Goal: Information Seeking & Learning: Learn about a topic

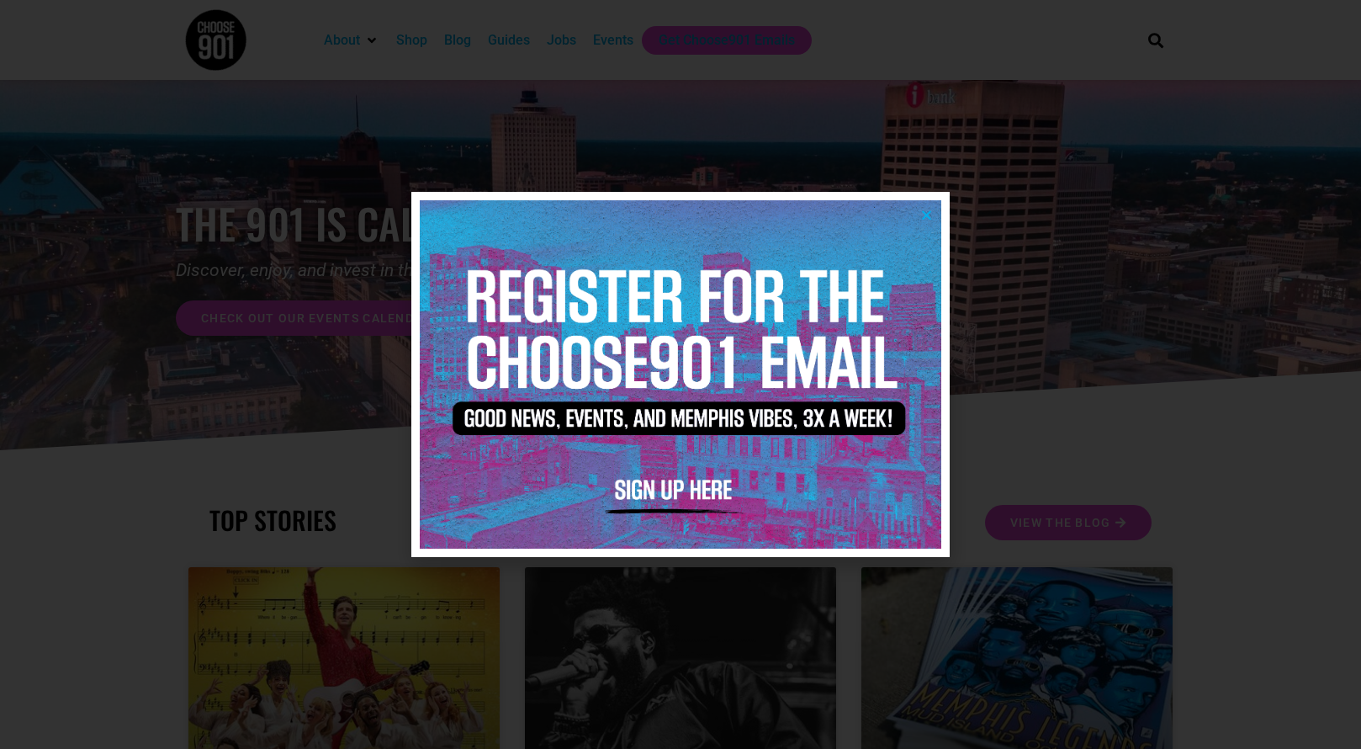
click at [924, 213] on icon "Close" at bounding box center [926, 215] width 13 height 13
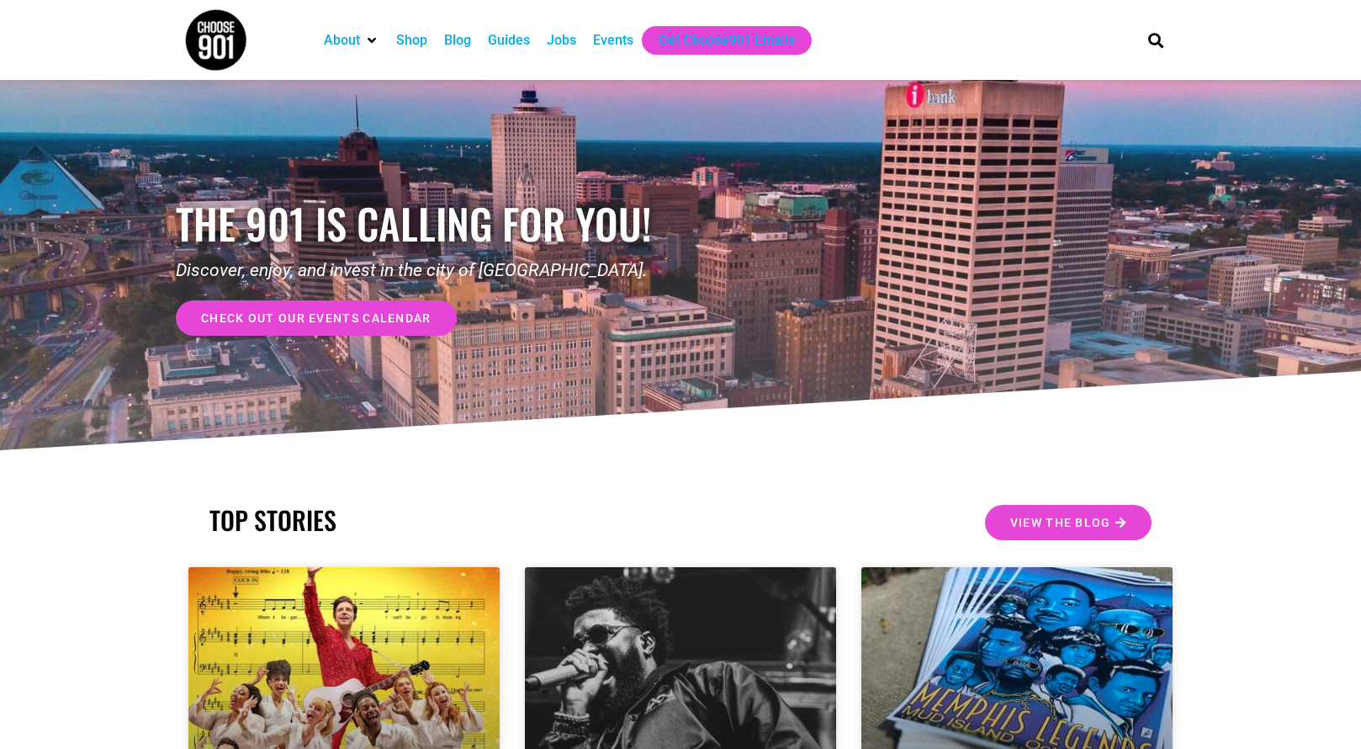
click at [363, 324] on span "check out our events calendar" at bounding box center [316, 318] width 231 height 12
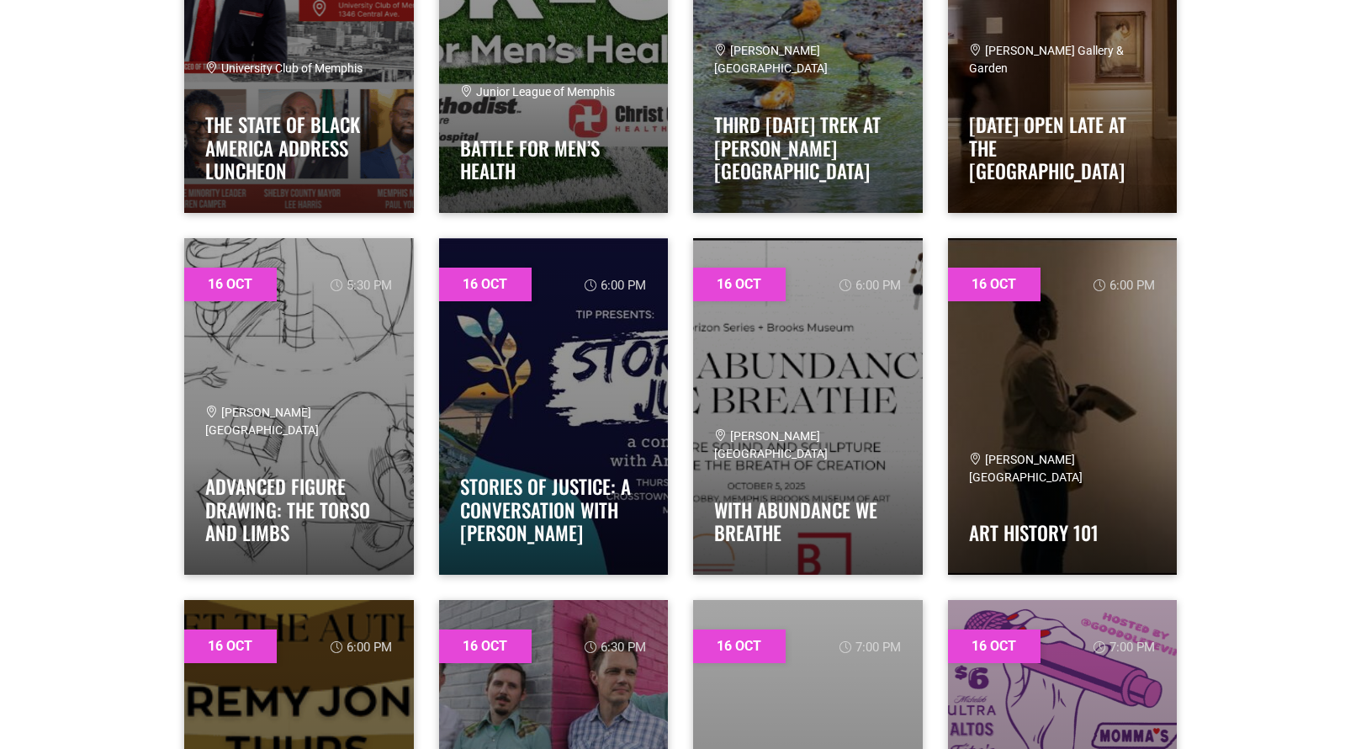
scroll to position [5863, 0]
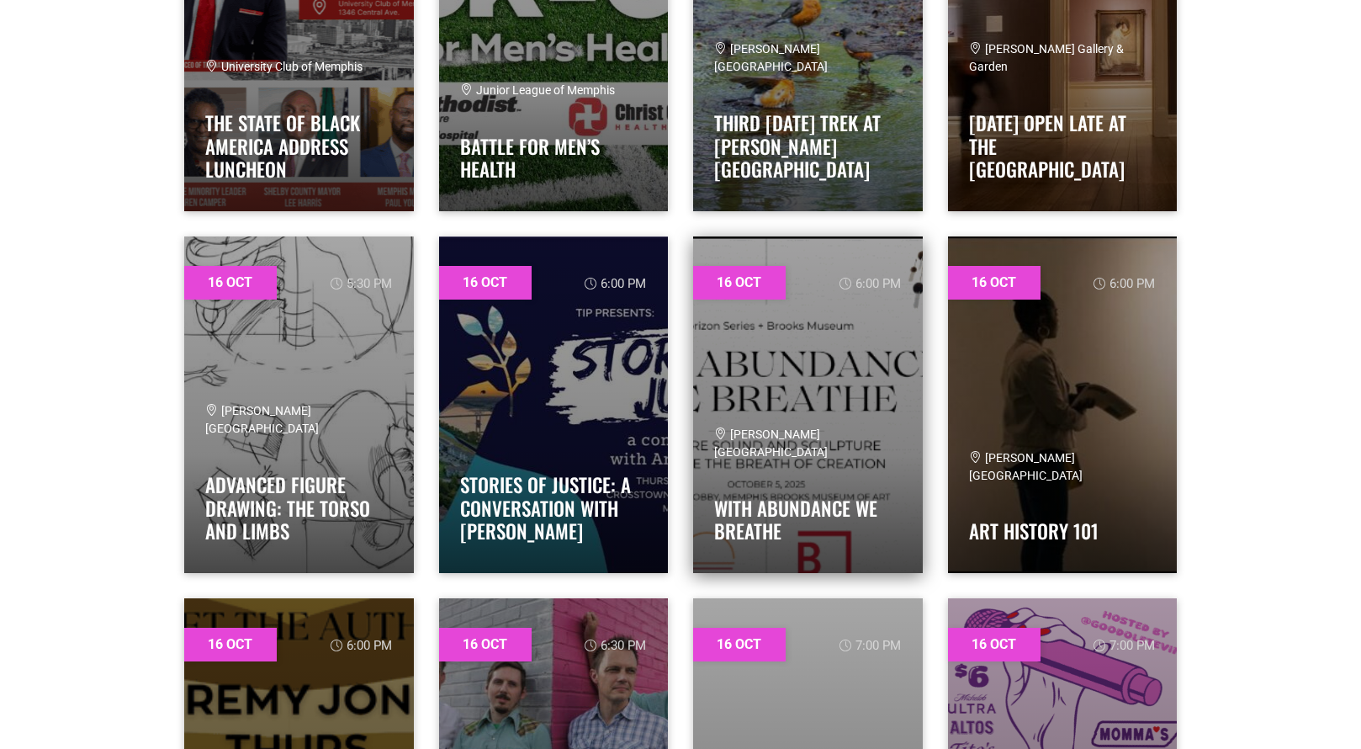
click at [813, 347] on link at bounding box center [808, 404] width 230 height 336
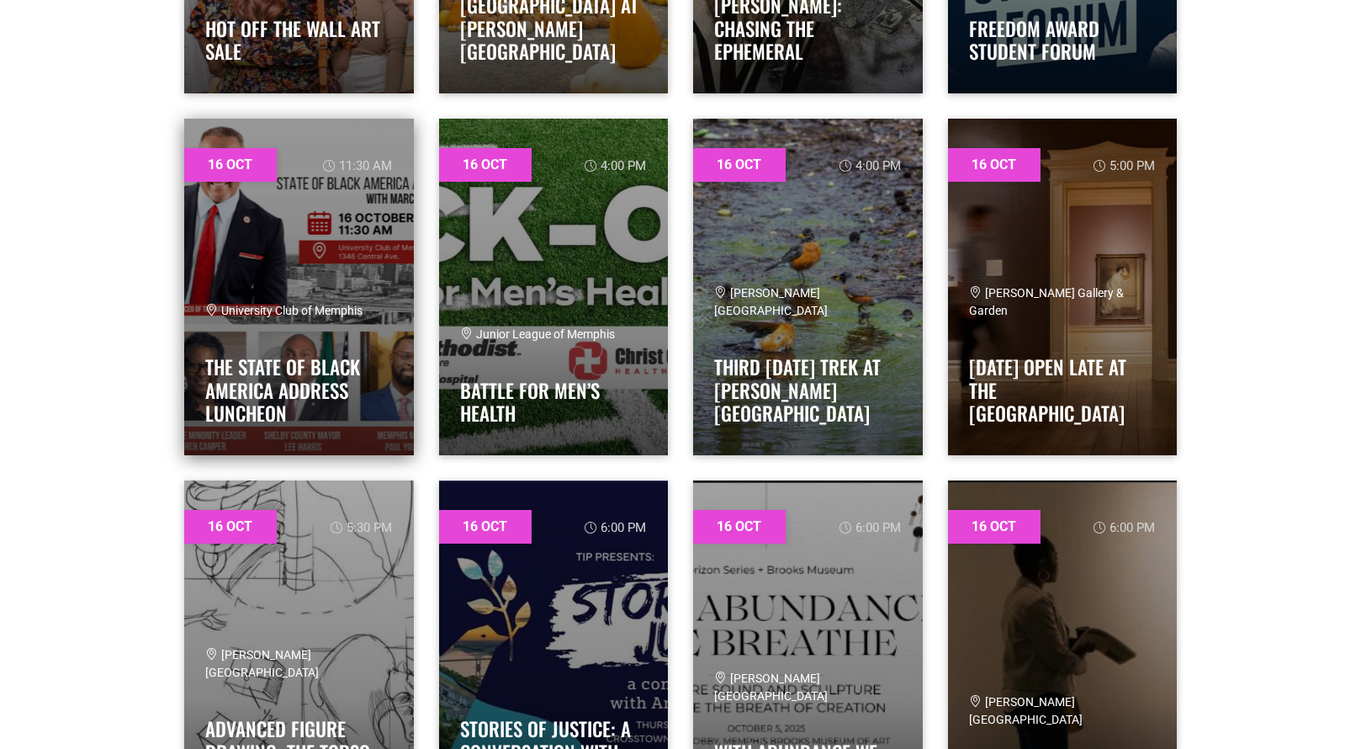
scroll to position [5611, 0]
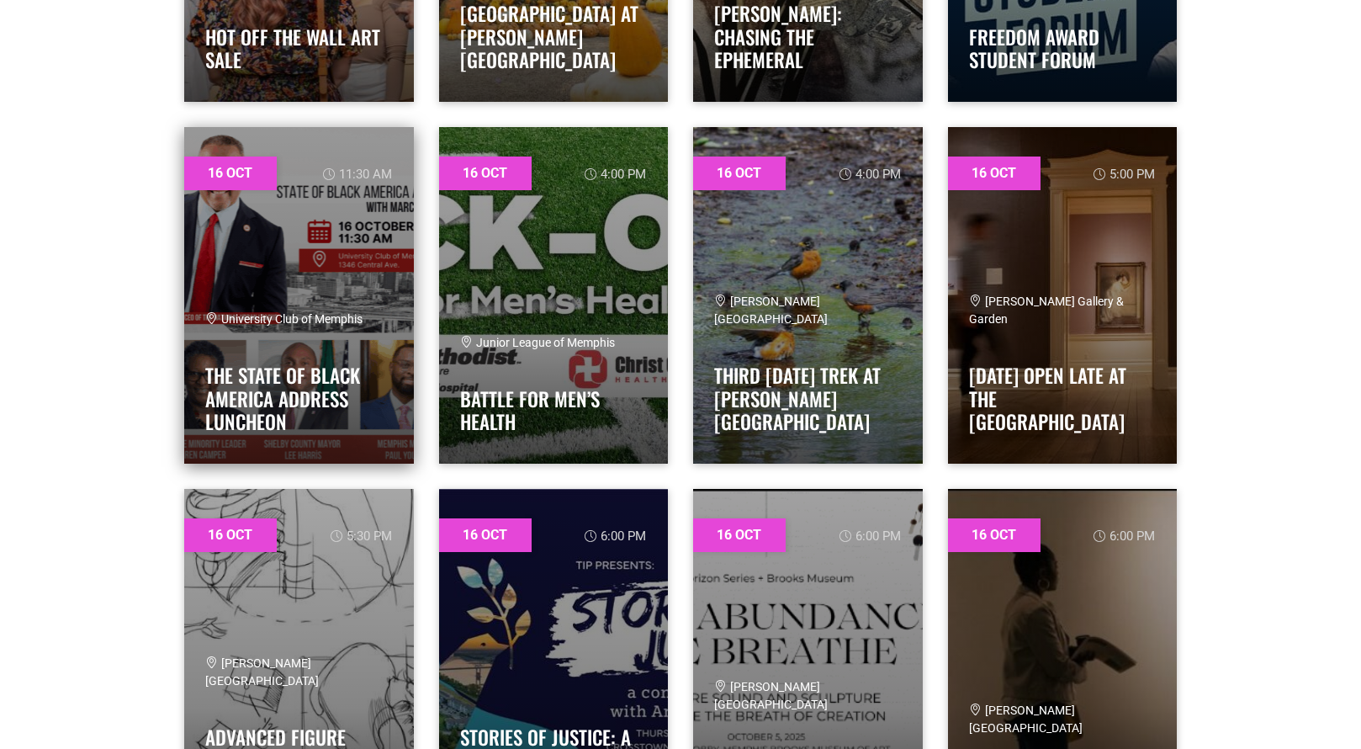
click at [342, 252] on link at bounding box center [299, 295] width 230 height 336
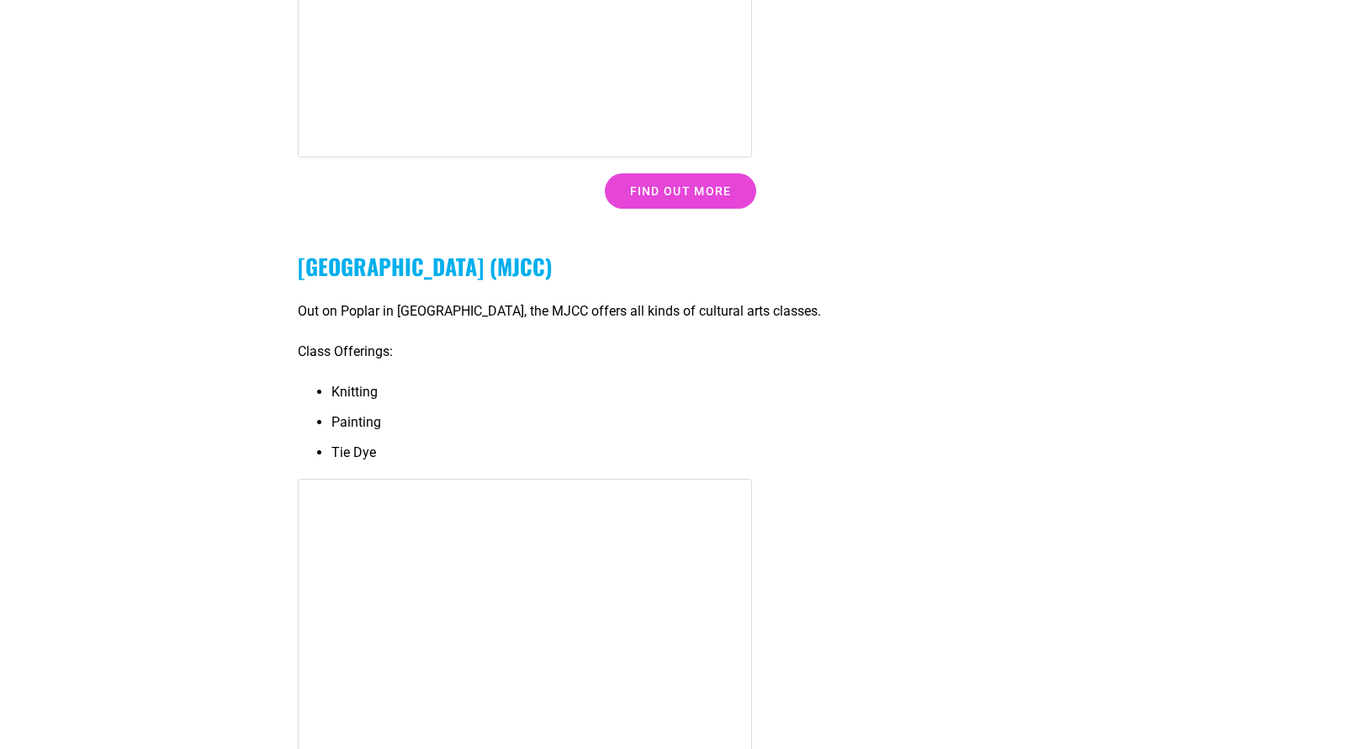
scroll to position [15643, 0]
